Goal: Check status: Check status

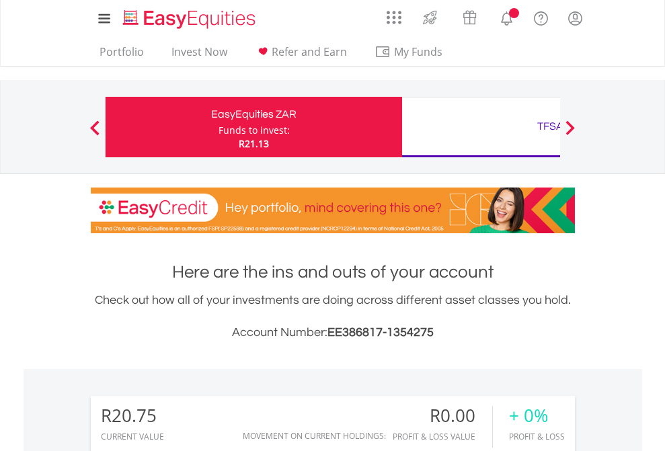
scroll to position [129, 211]
click at [219, 127] on div "Funds to invest:" at bounding box center [254, 130] width 71 height 13
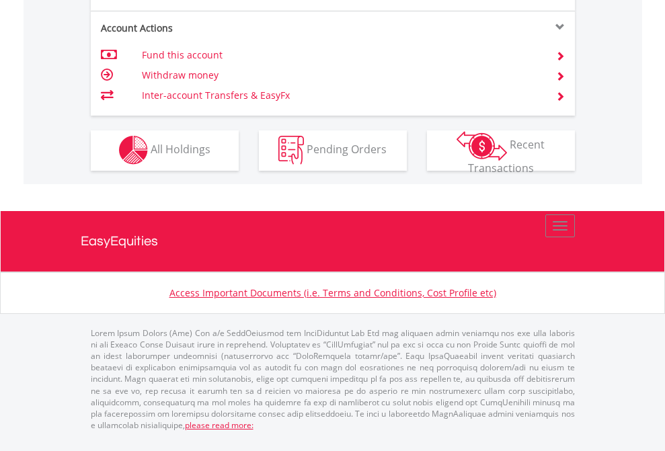
scroll to position [1258, 0]
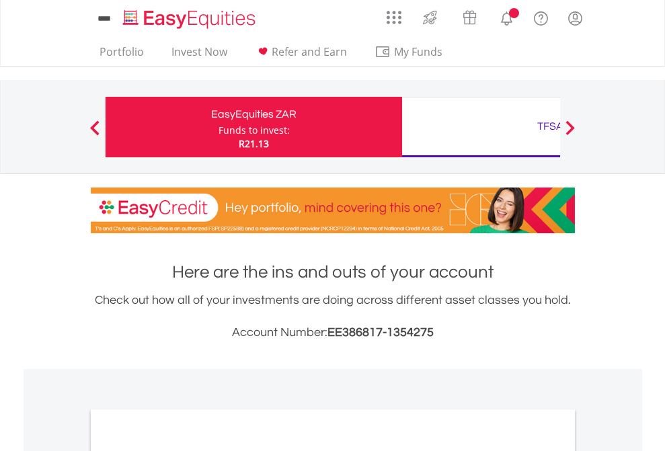
scroll to position [809, 0]
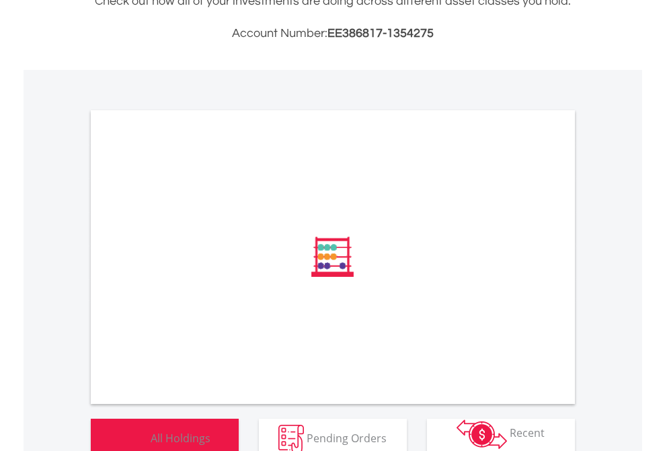
click at [151, 431] on span "All Holdings" at bounding box center [181, 438] width 60 height 15
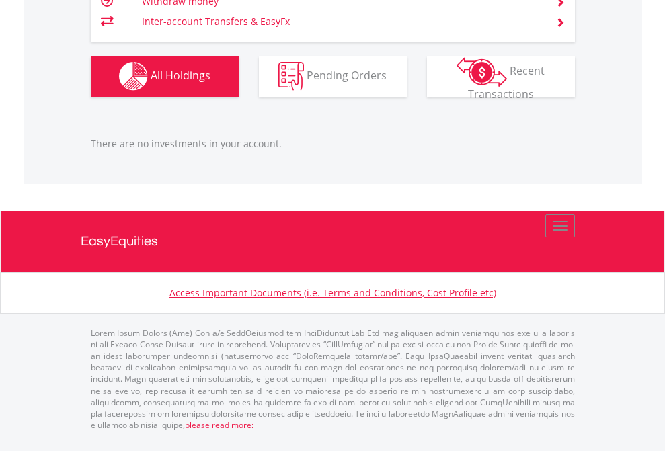
scroll to position [129, 211]
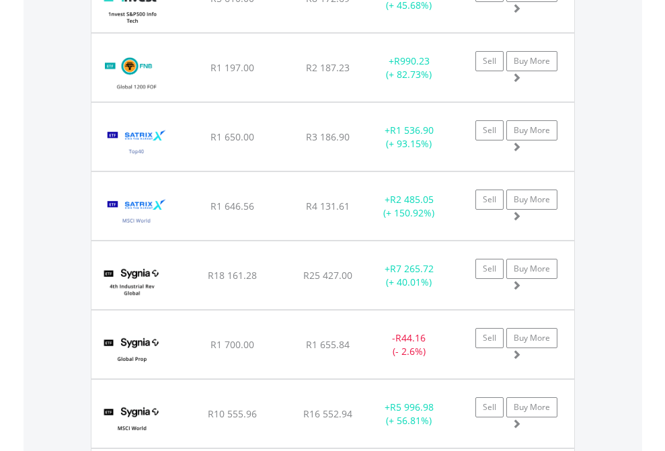
scroll to position [129, 211]
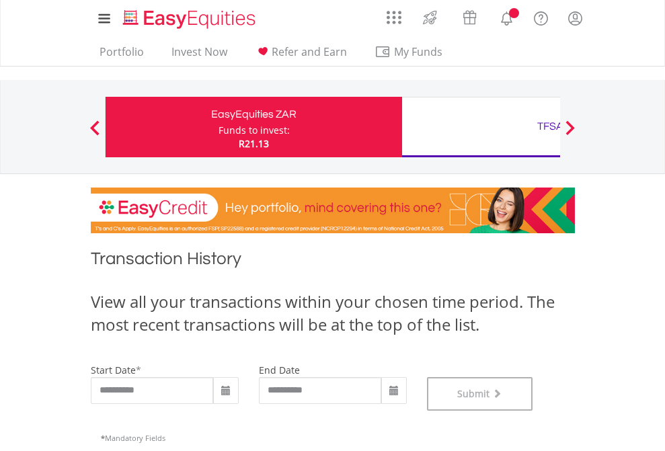
scroll to position [546, 0]
click at [481, 127] on div "TFSA" at bounding box center [550, 126] width 281 height 19
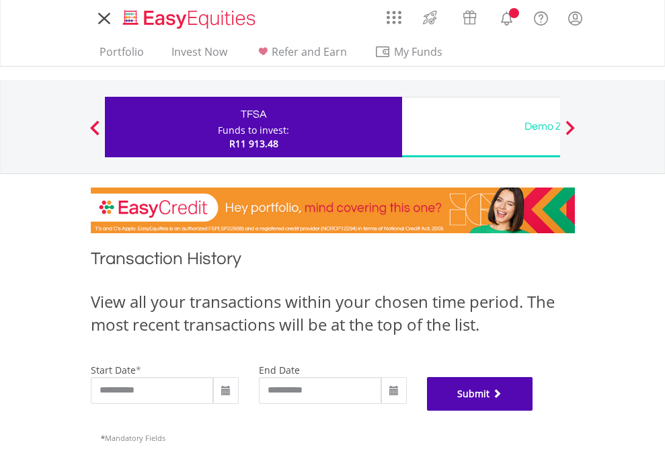
click at [533, 411] on button "Submit" at bounding box center [480, 394] width 106 height 34
